Goal: Find specific page/section: Find specific page/section

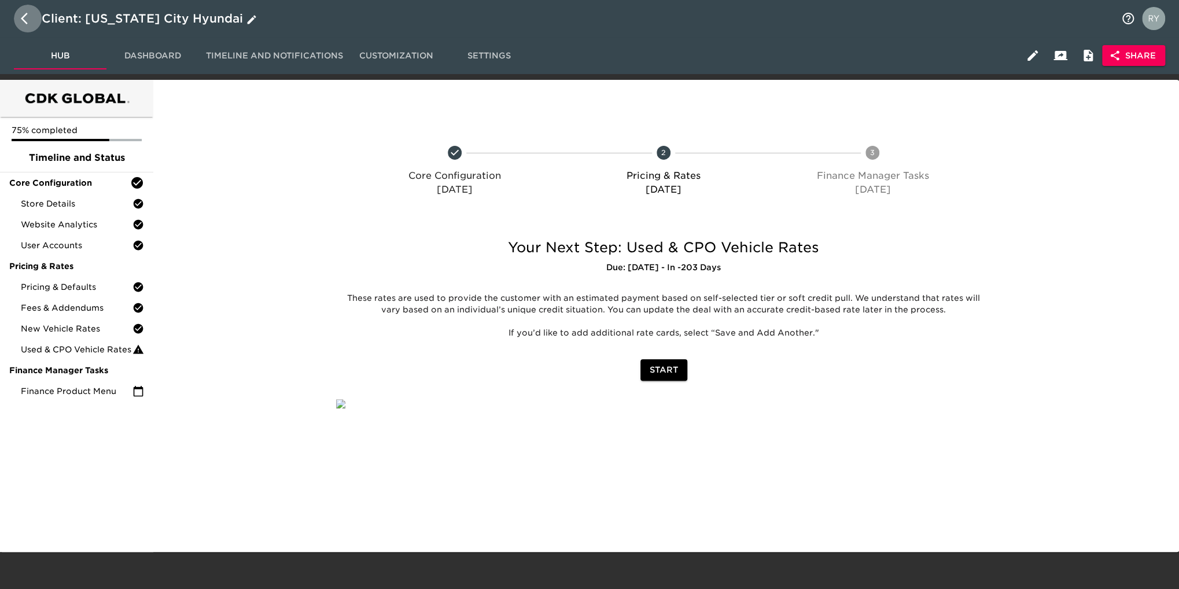
click at [23, 14] on icon "button" at bounding box center [28, 19] width 14 height 14
select select "10"
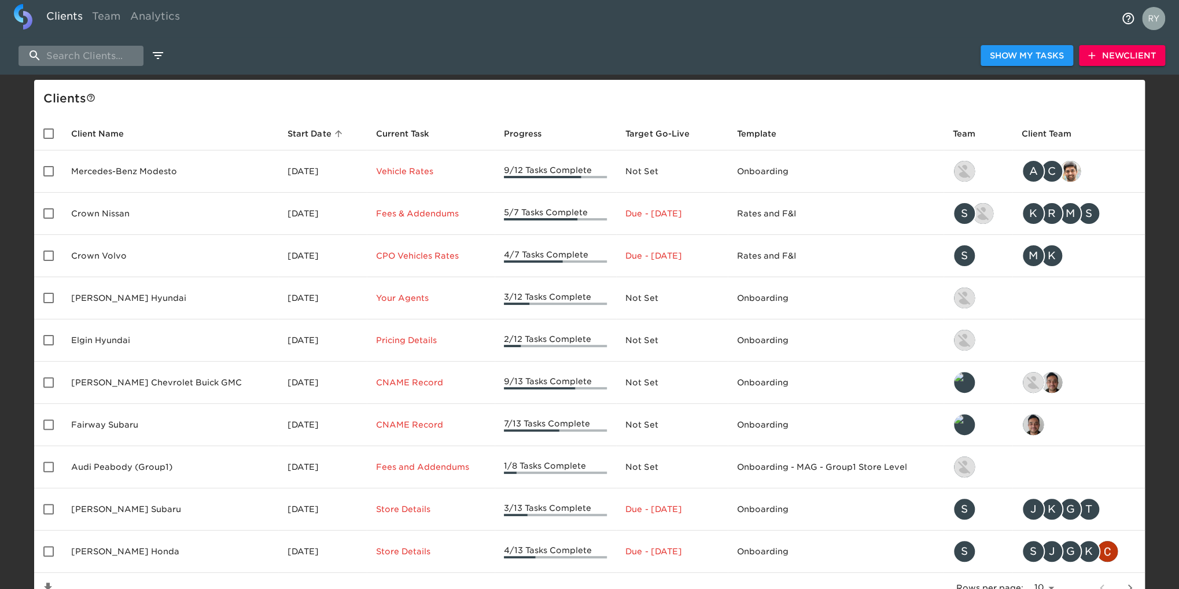
click at [111, 54] on input "search" at bounding box center [81, 56] width 125 height 20
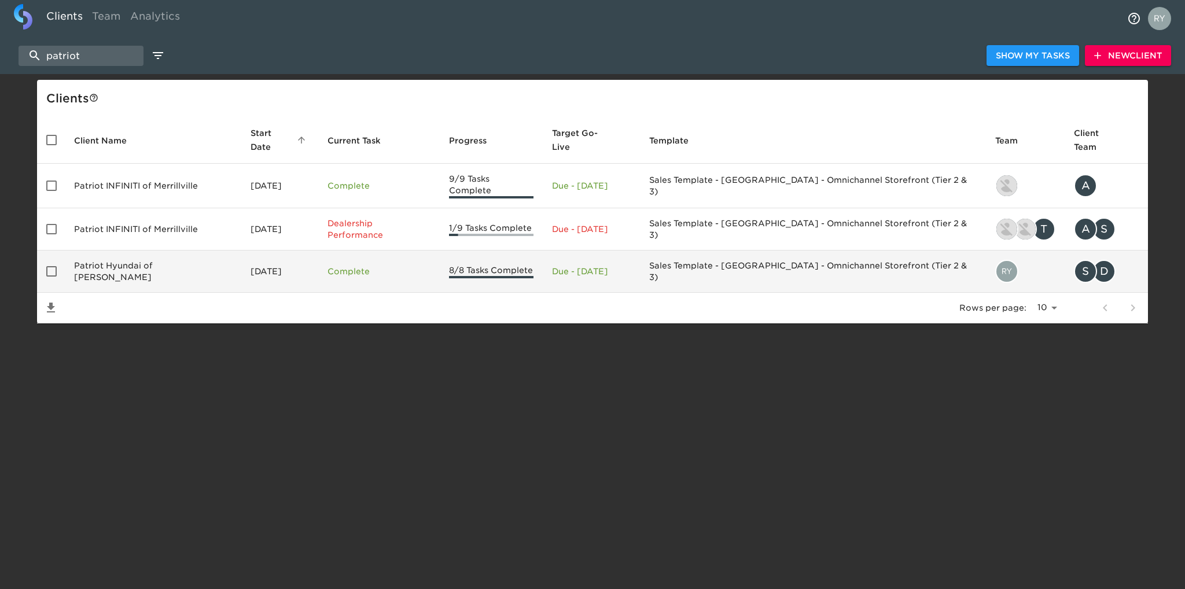
type input "patriot"
click at [151, 169] on td "Patriot Hyundai of [PERSON_NAME]" at bounding box center [153, 271] width 176 height 42
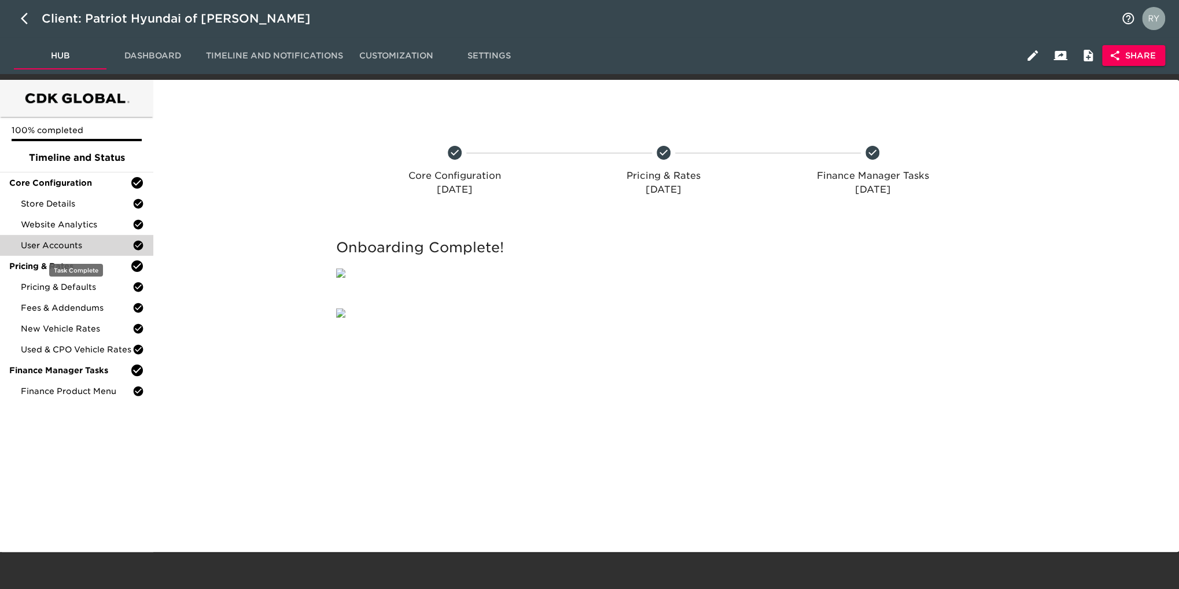
click at [97, 169] on span "User Accounts" at bounding box center [77, 245] width 112 height 12
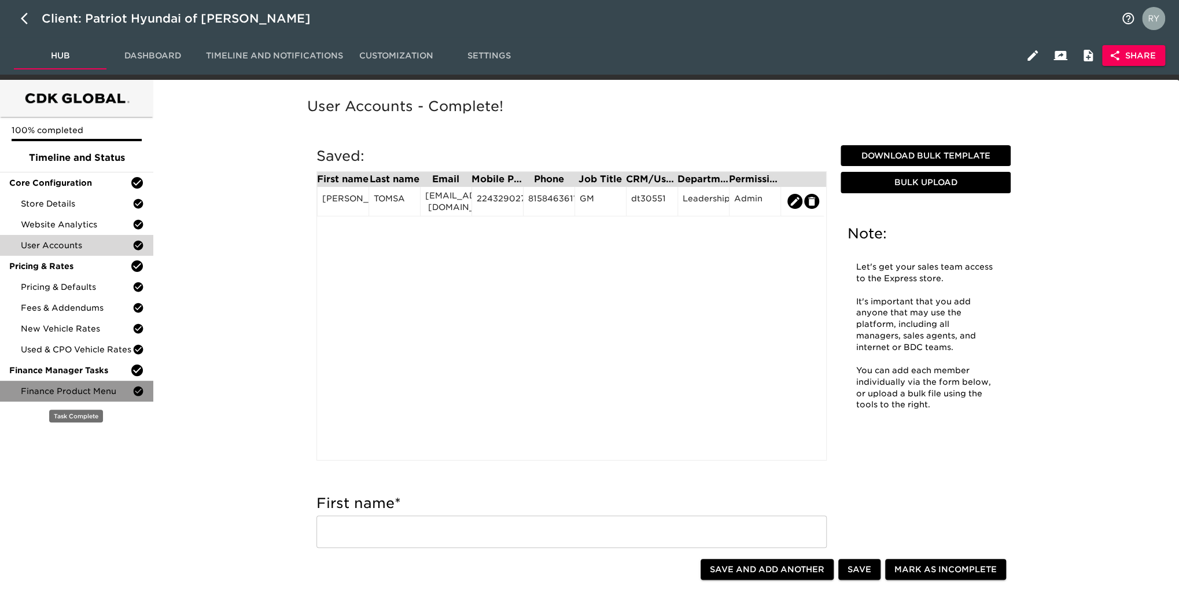
click at [49, 169] on span "Finance Product Menu" at bounding box center [77, 391] width 112 height 12
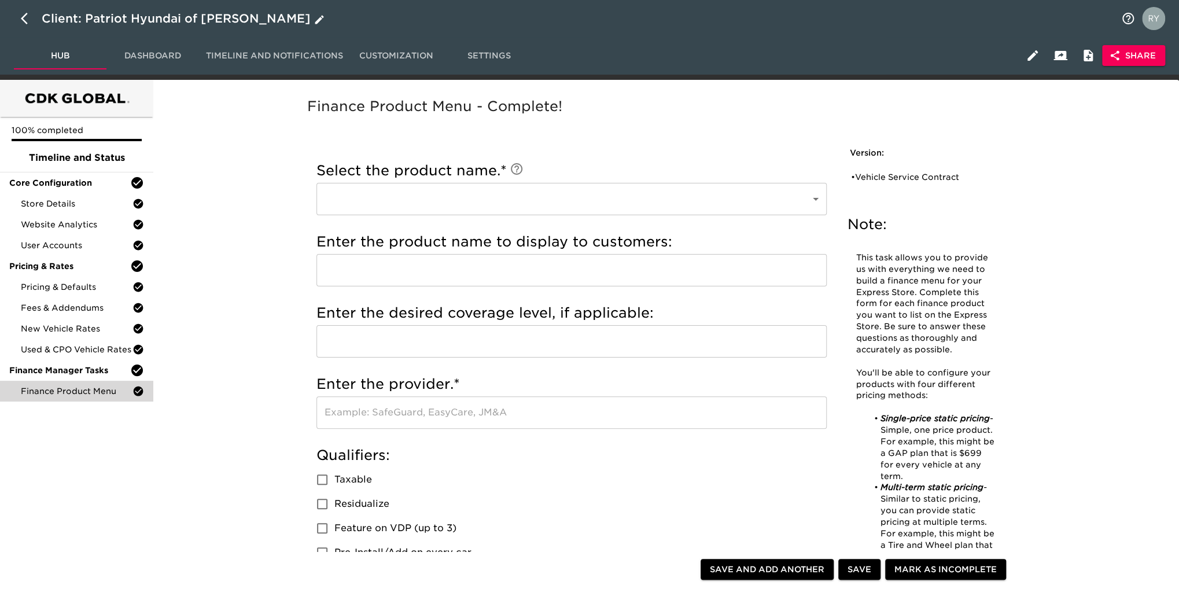
click at [24, 17] on icon "button" at bounding box center [28, 19] width 14 height 14
select select "10"
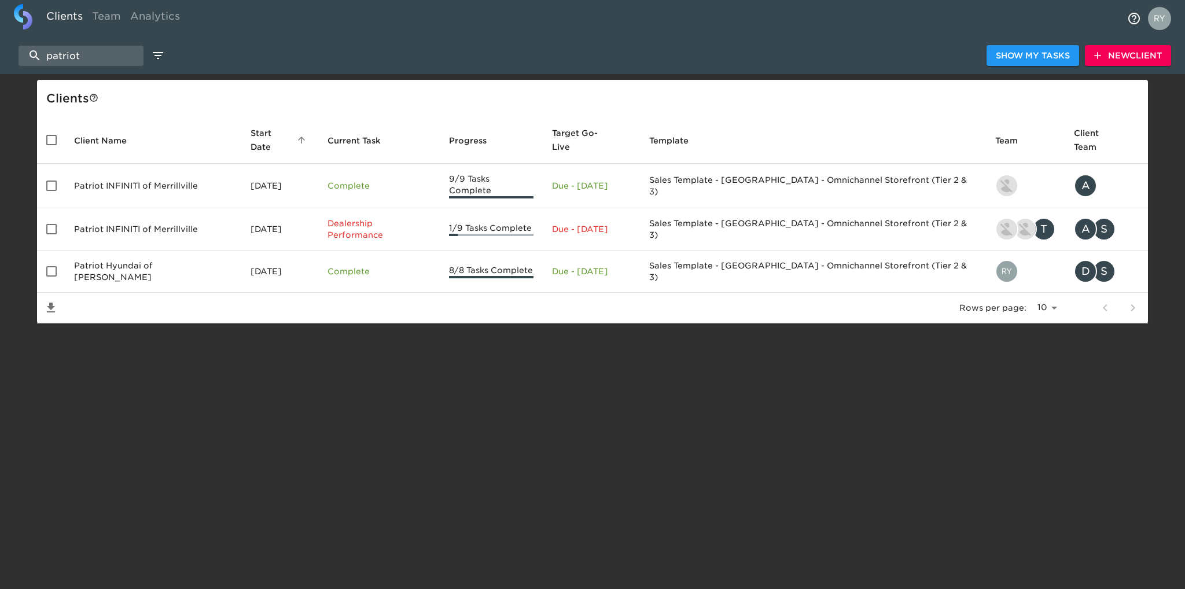
drag, startPoint x: 97, startPoint y: 56, endPoint x: 36, endPoint y: 69, distance: 61.6
click at [36, 69] on div "patriot Show My Tasks New Client" at bounding box center [592, 55] width 1185 height 37
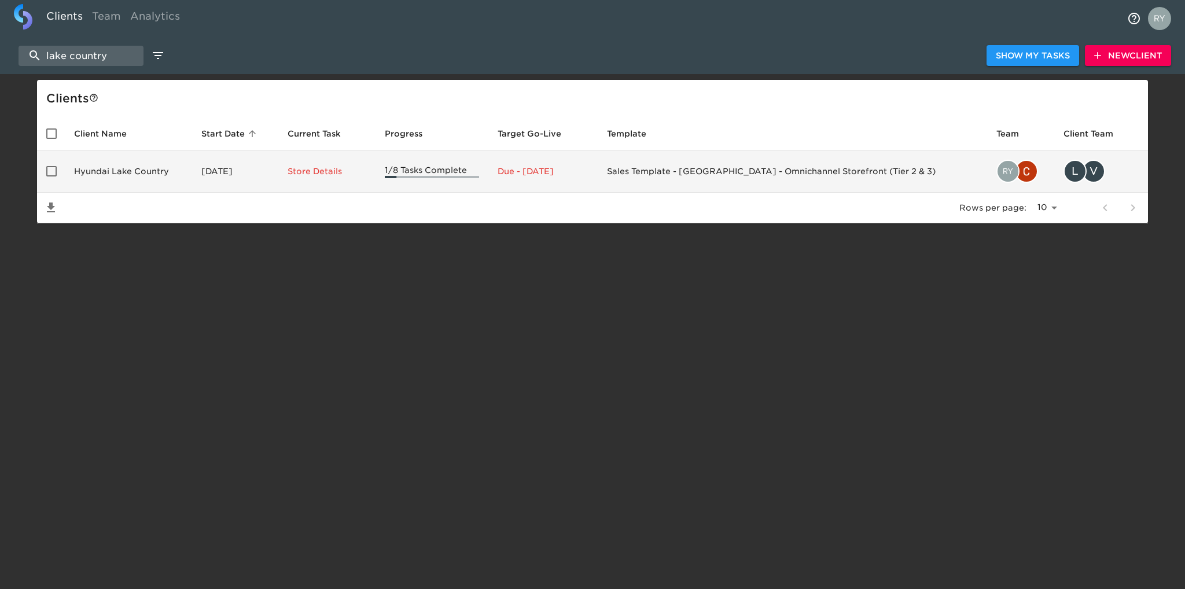
type input "lake country"
click at [120, 169] on td "Hyundai Lake Country" at bounding box center [128, 171] width 127 height 42
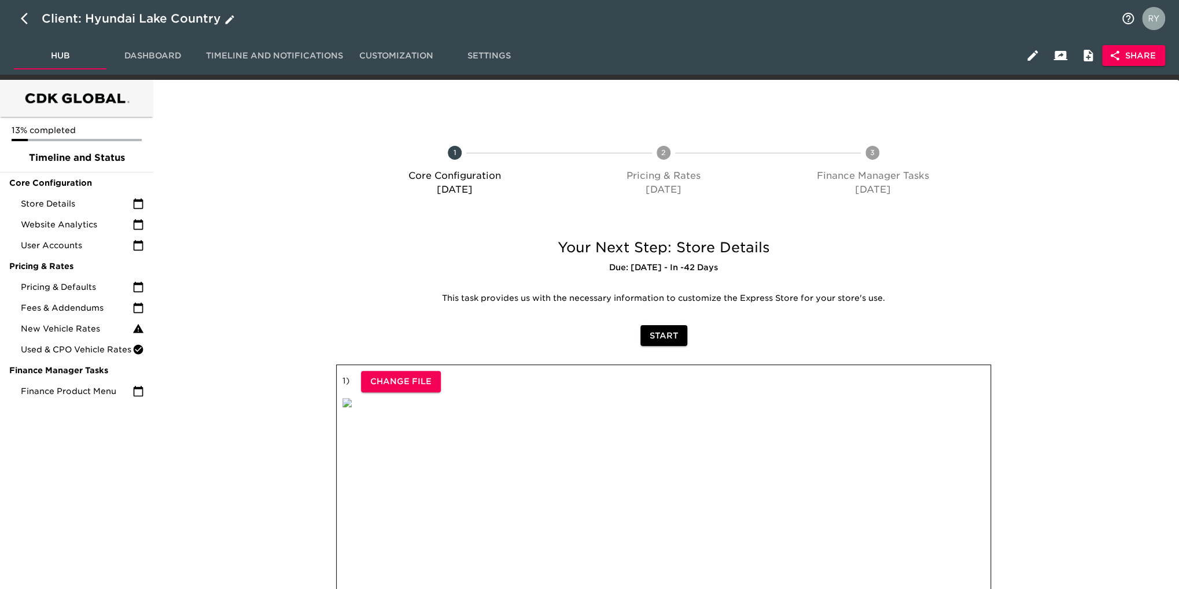
click at [22, 20] on icon "button" at bounding box center [28, 19] width 14 height 14
select select "10"
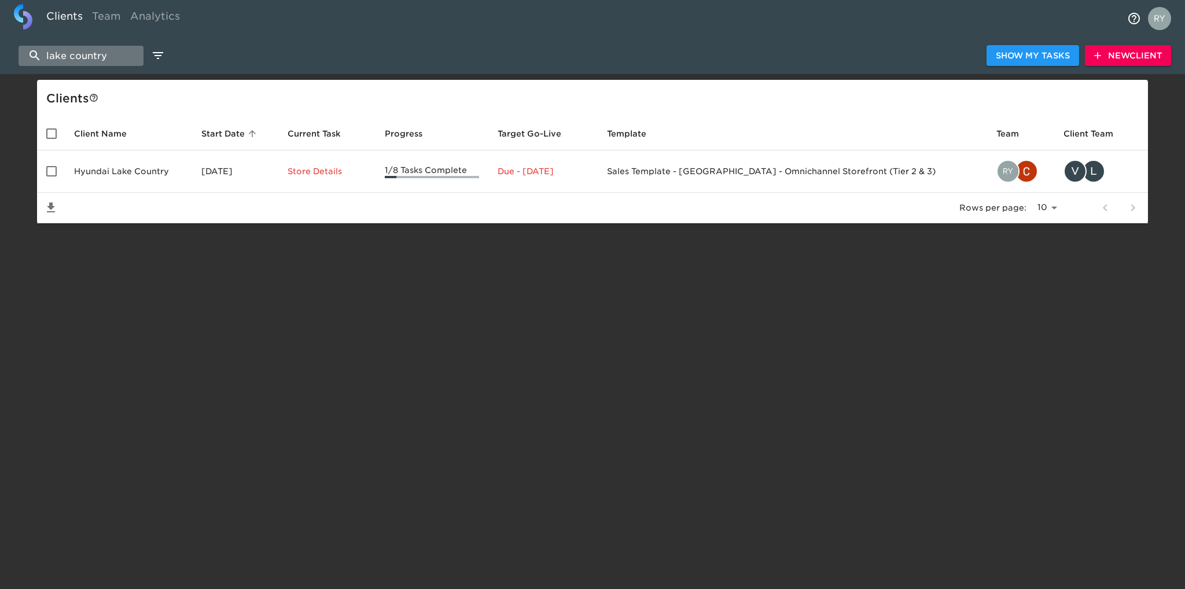
drag, startPoint x: 115, startPoint y: 54, endPoint x: 42, endPoint y: 63, distance: 72.9
click at [42, 63] on input "lake country" at bounding box center [81, 56] width 125 height 20
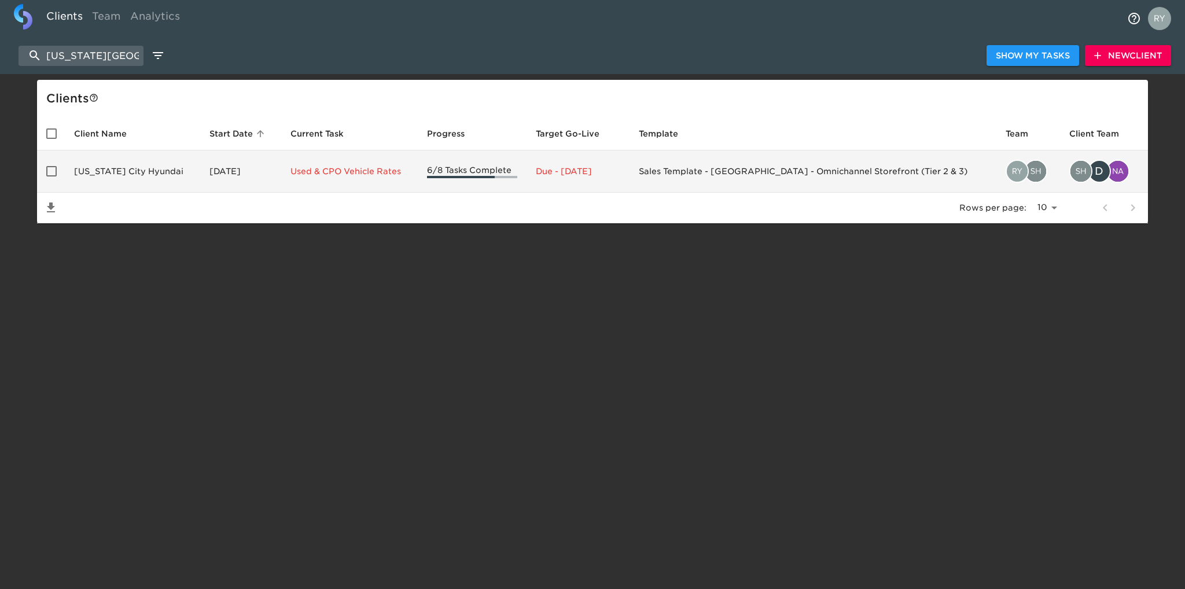
type input "[US_STATE][GEOGRAPHIC_DATA]"
click at [146, 169] on td "[US_STATE] City Hyundai" at bounding box center [132, 171] width 135 height 42
